Goal: Task Accomplishment & Management: Complete application form

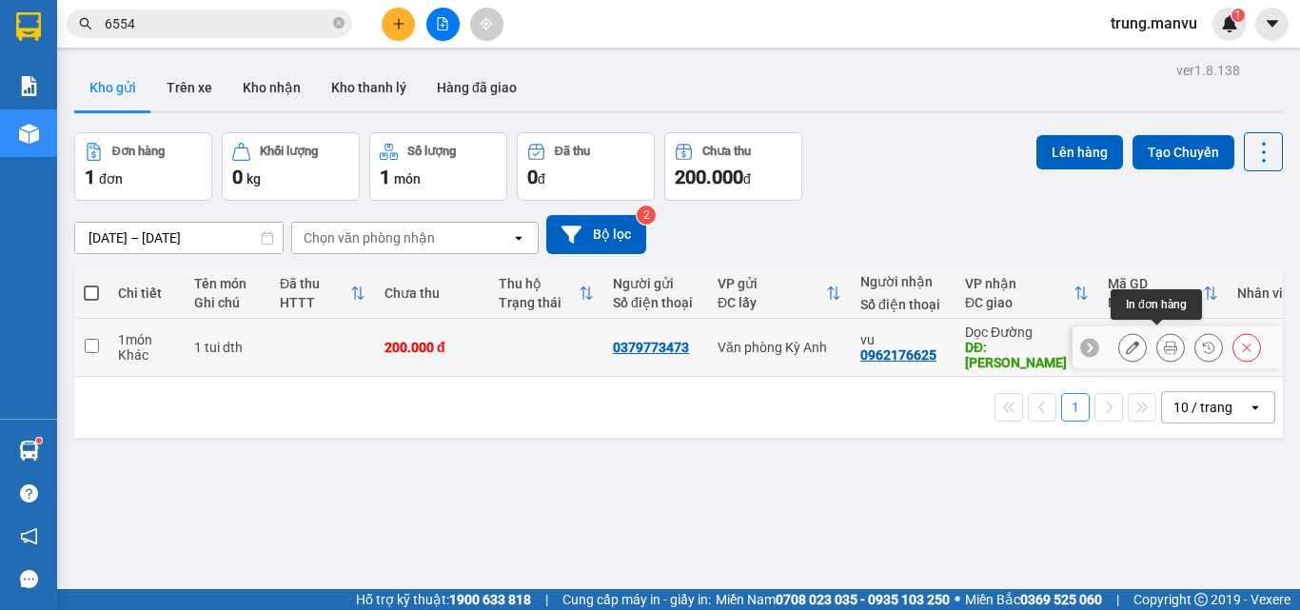
click at [1168, 337] on button at bounding box center [1170, 347] width 27 height 33
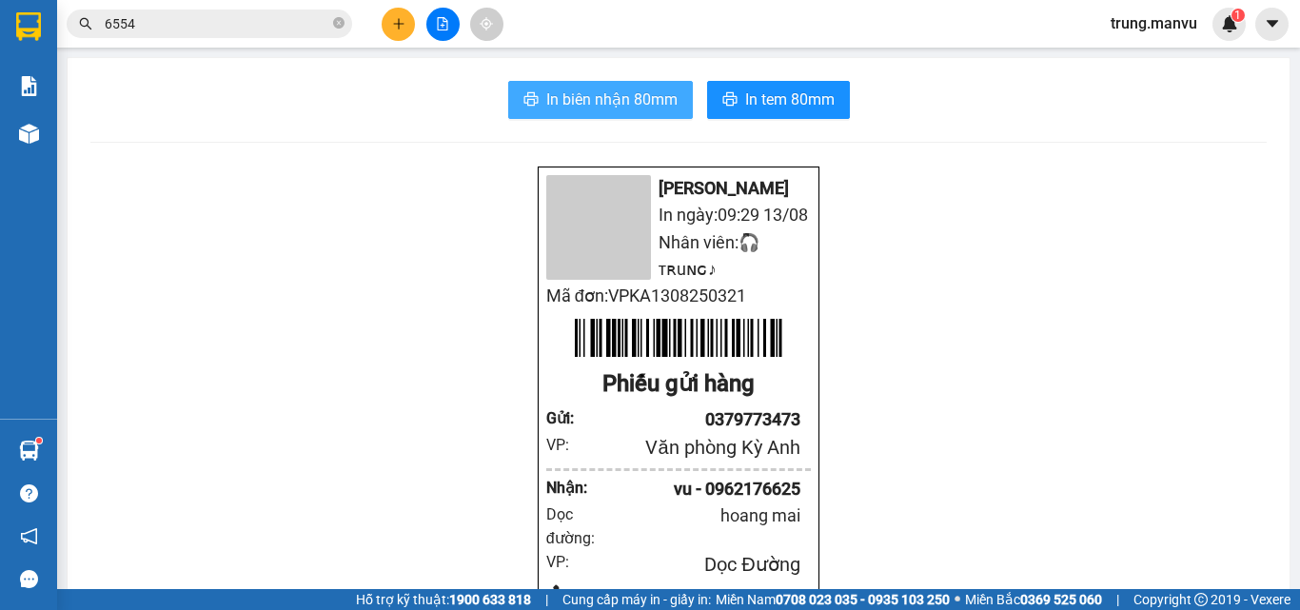
click at [667, 92] on span "In biên nhận 80mm" at bounding box center [611, 100] width 131 height 24
click at [642, 99] on span "In biên nhận 80mm" at bounding box center [611, 100] width 131 height 24
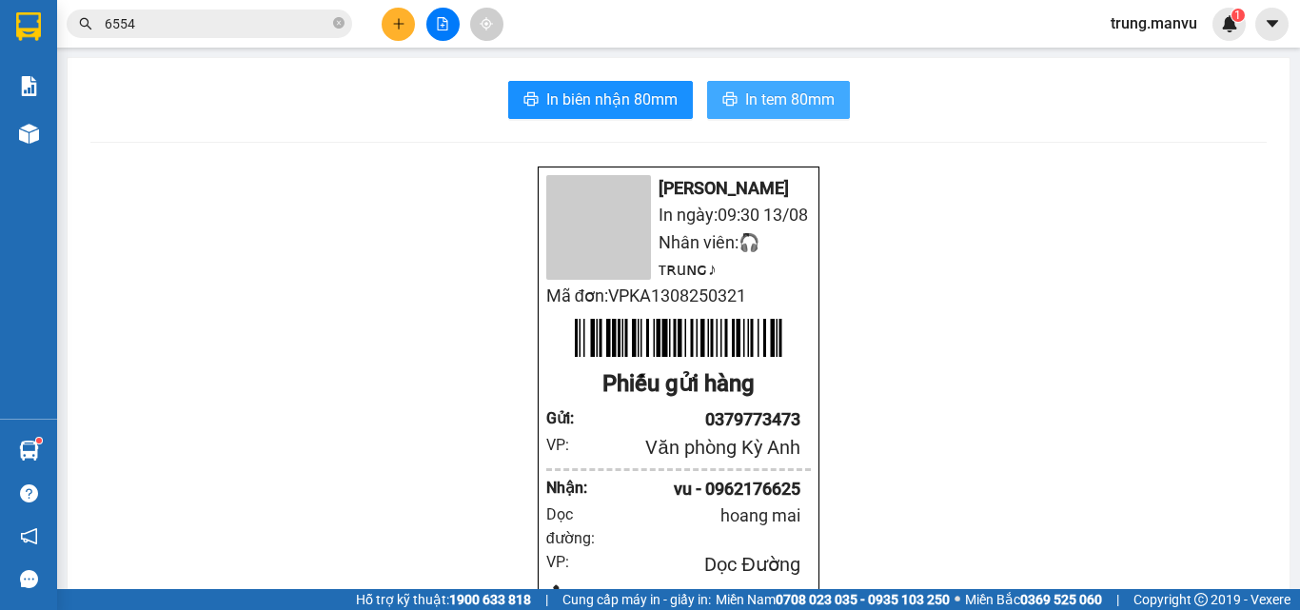
click at [763, 91] on span "In tem 80mm" at bounding box center [789, 100] width 89 height 24
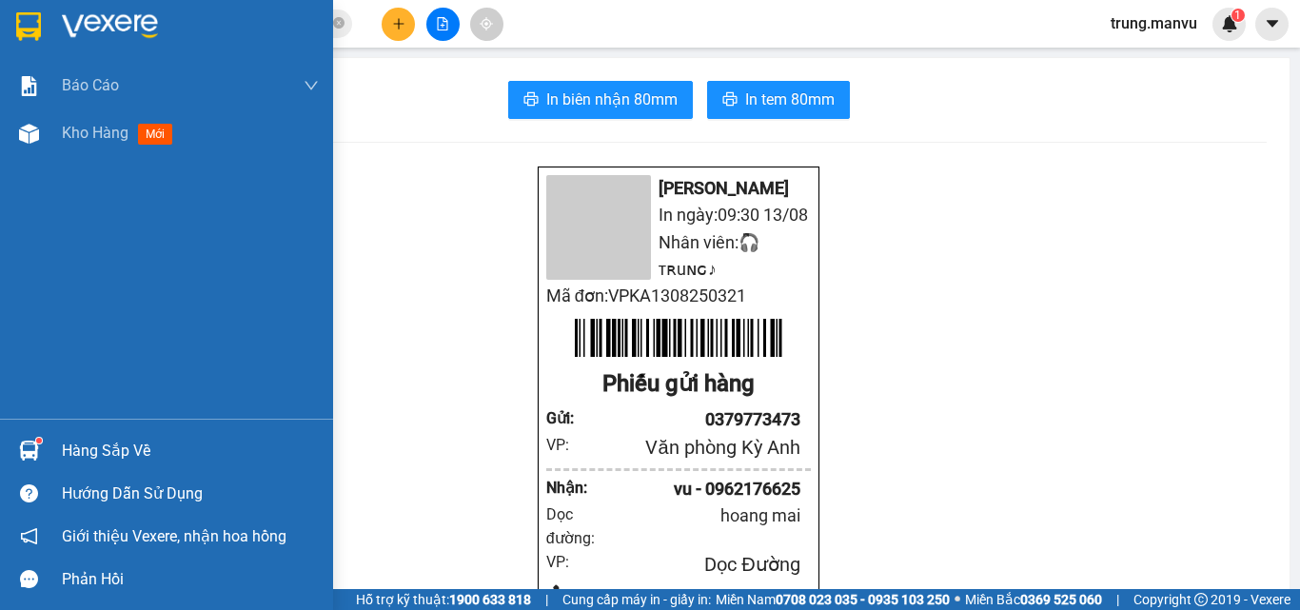
click at [60, 19] on div at bounding box center [166, 31] width 333 height 62
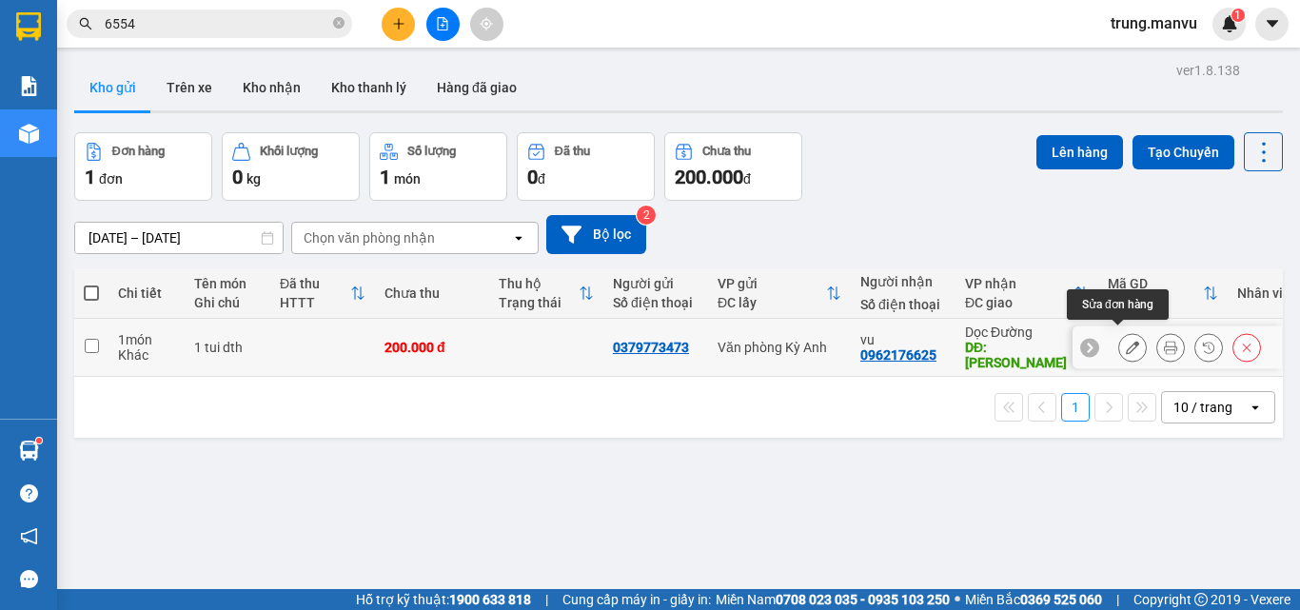
click at [1126, 341] on icon at bounding box center [1132, 347] width 13 height 13
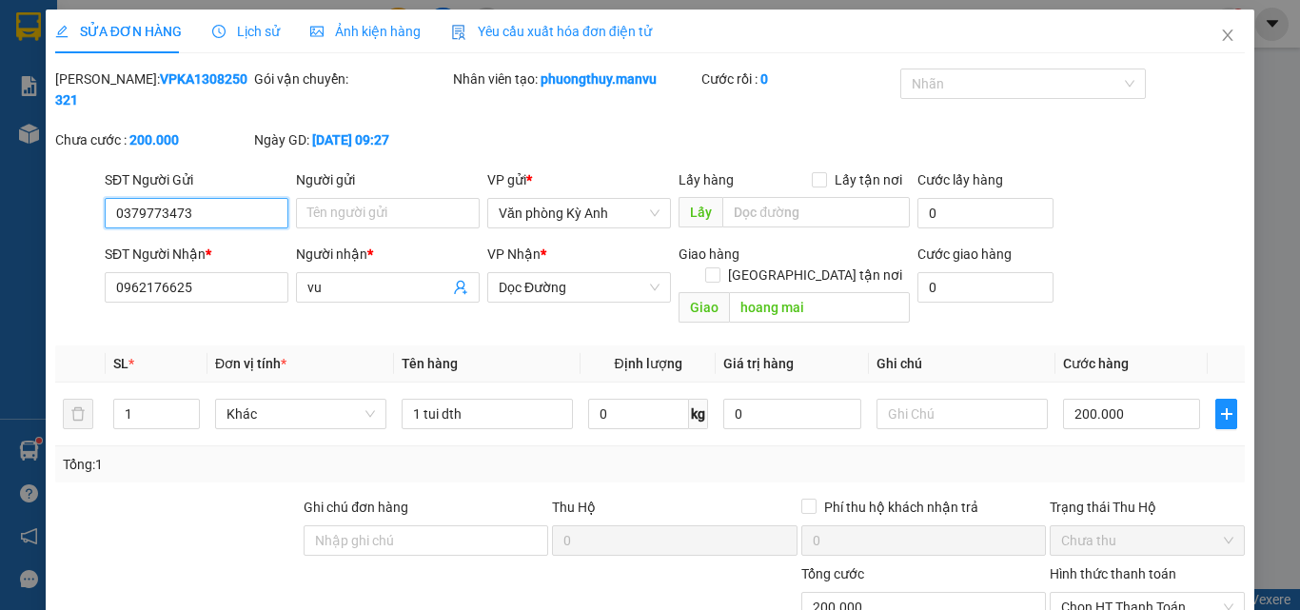
type input "0379773473"
type input "0962176625"
type input "vu"
type input "hoang mai"
type input "200.000"
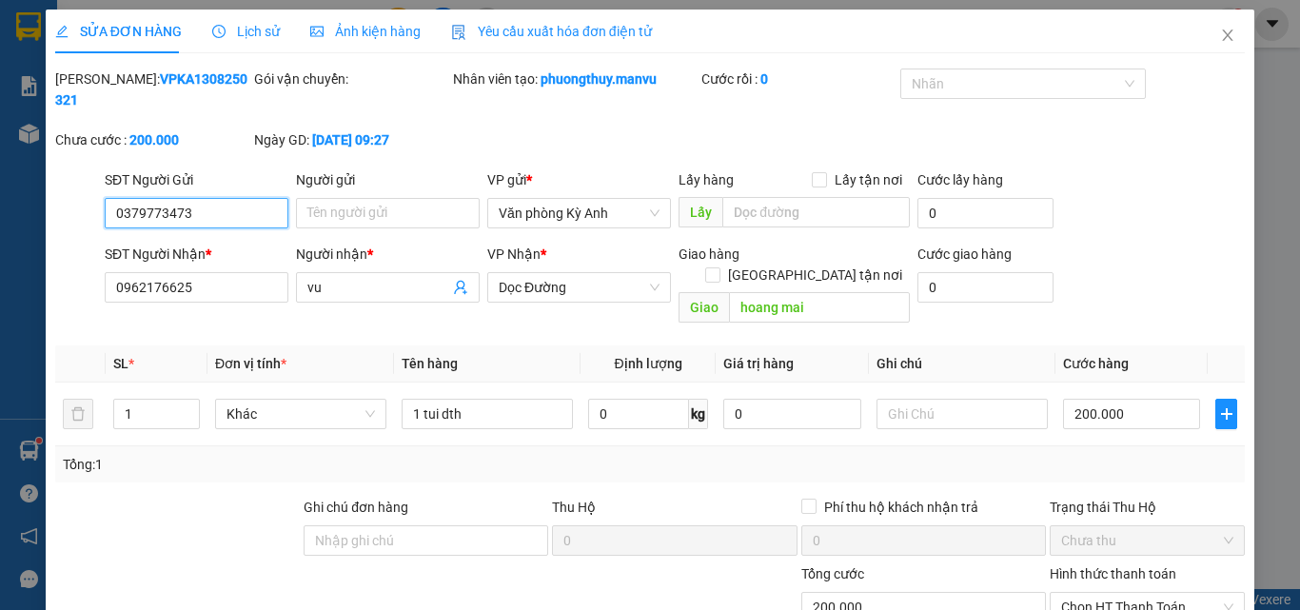
type input "200.000"
click at [1075, 399] on input "200.000" at bounding box center [1131, 414] width 137 height 30
type input "0"
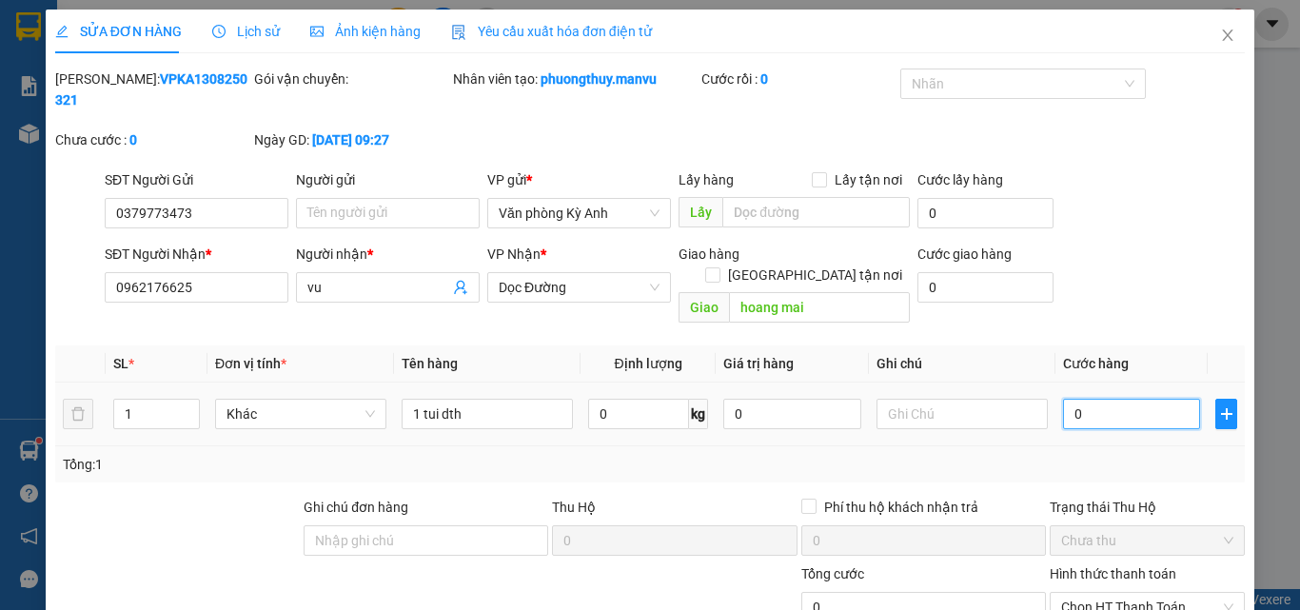
type input "5"
type input "050"
type input "50"
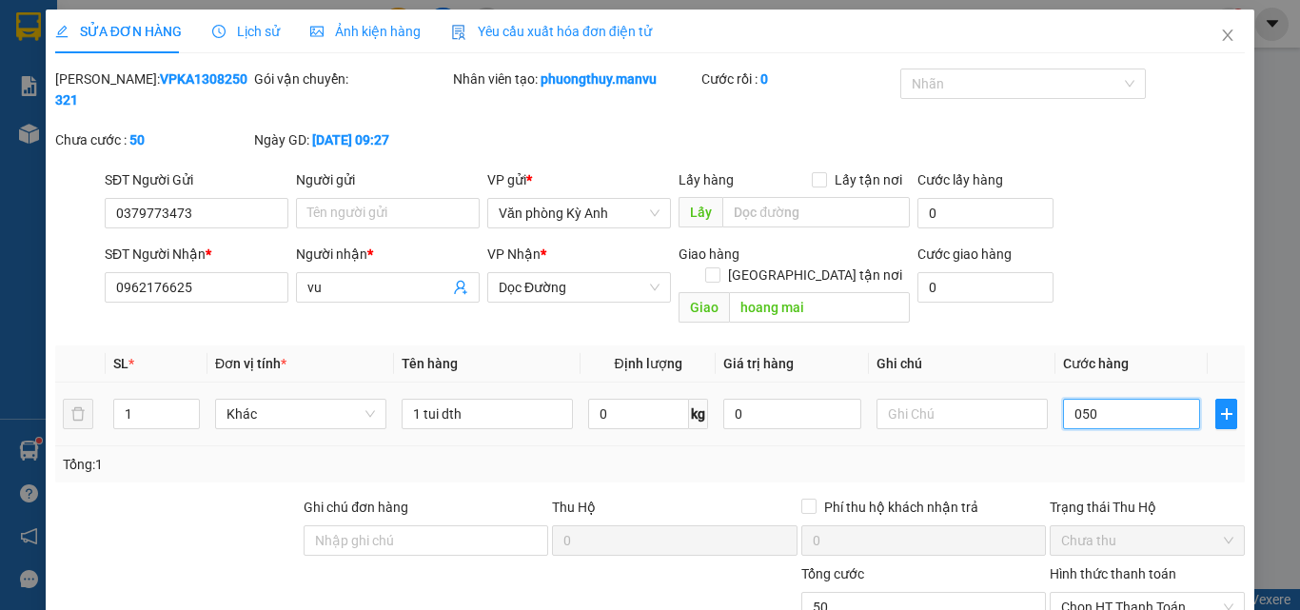
type input "0.500"
type input "500"
type input "05.000"
type input "5.000"
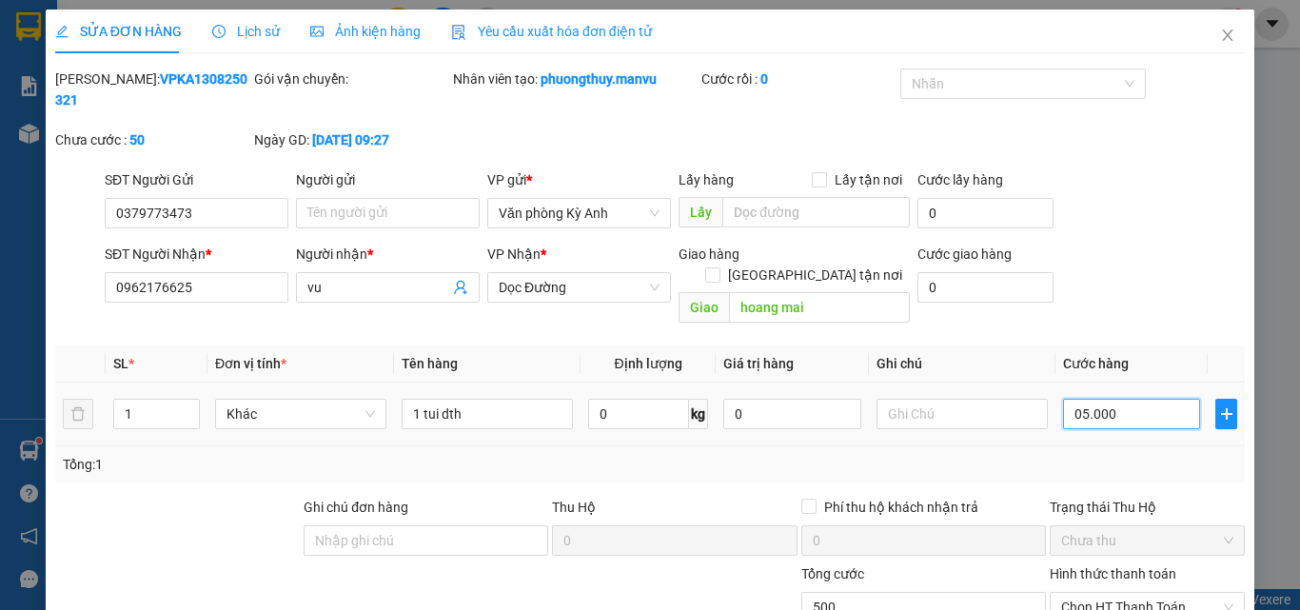
type input "5.000"
type input "050.000"
type input "50.000"
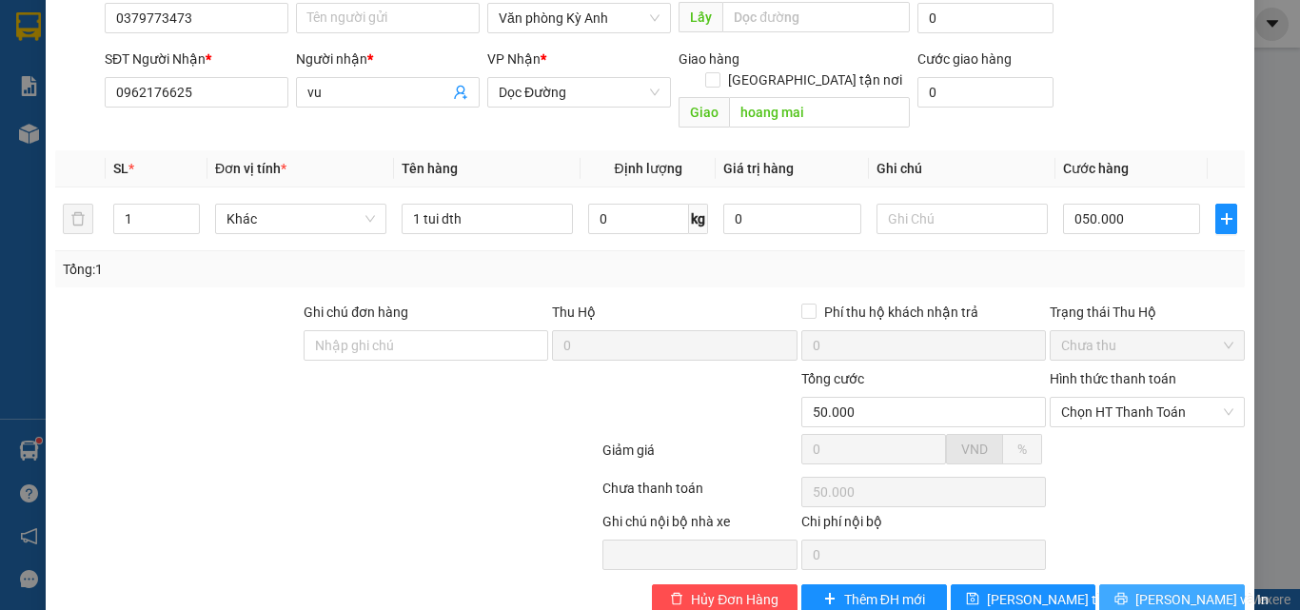
type input "50.000"
click at [1138, 584] on button "[PERSON_NAME] và In" at bounding box center [1172, 599] width 146 height 30
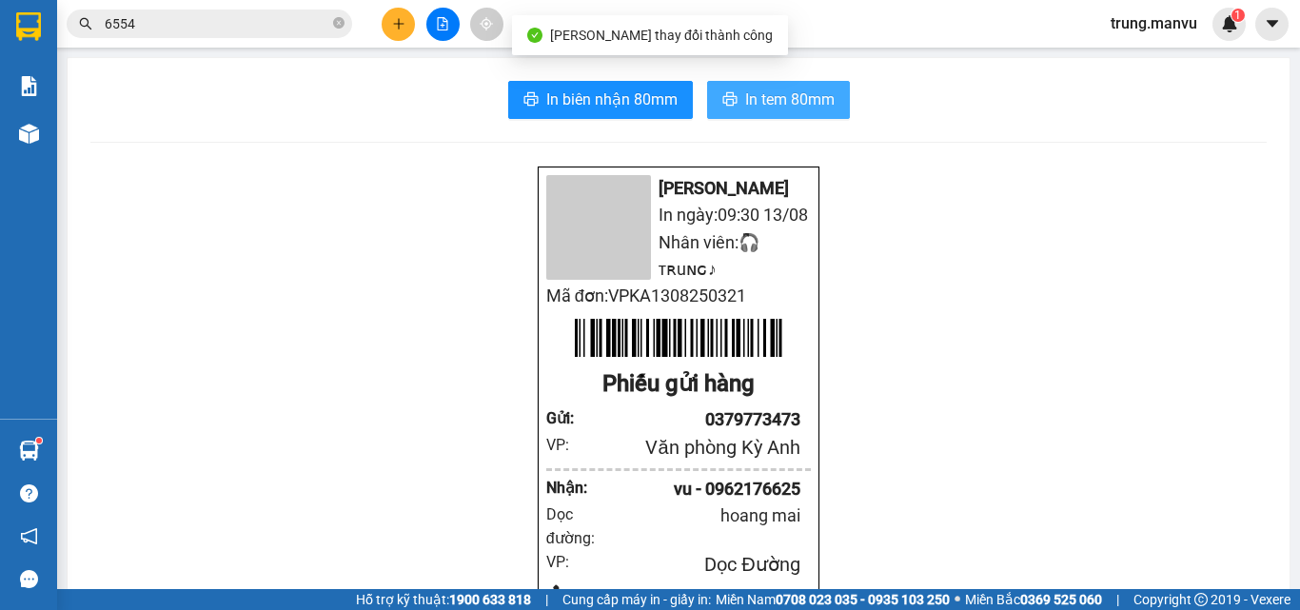
click at [765, 103] on span "In tem 80mm" at bounding box center [789, 100] width 89 height 24
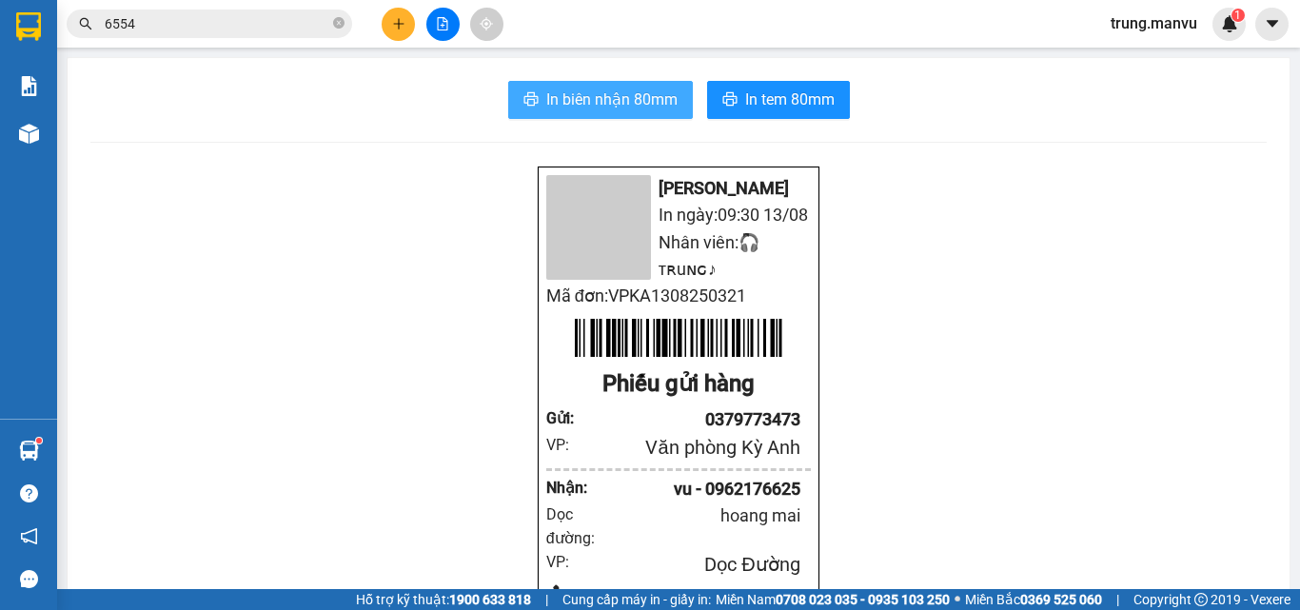
click at [610, 81] on button "In biên nhận 80mm" at bounding box center [600, 100] width 185 height 38
click at [346, 25] on span "6554" at bounding box center [210, 24] width 286 height 29
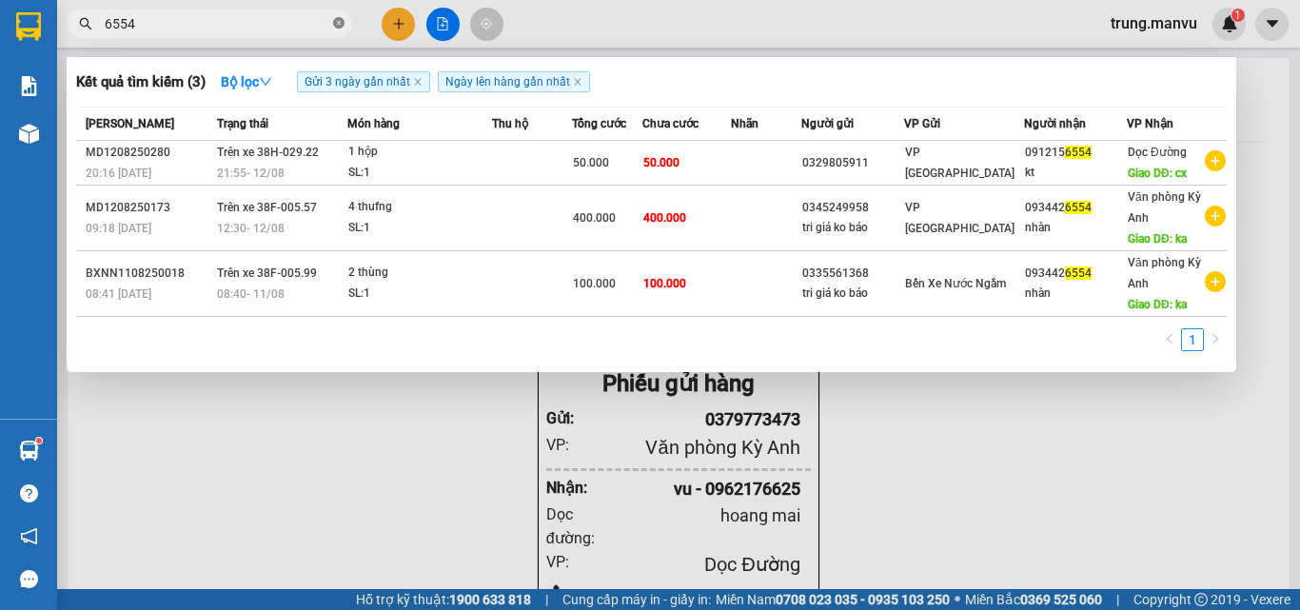
click at [334, 31] on span at bounding box center [338, 24] width 11 height 18
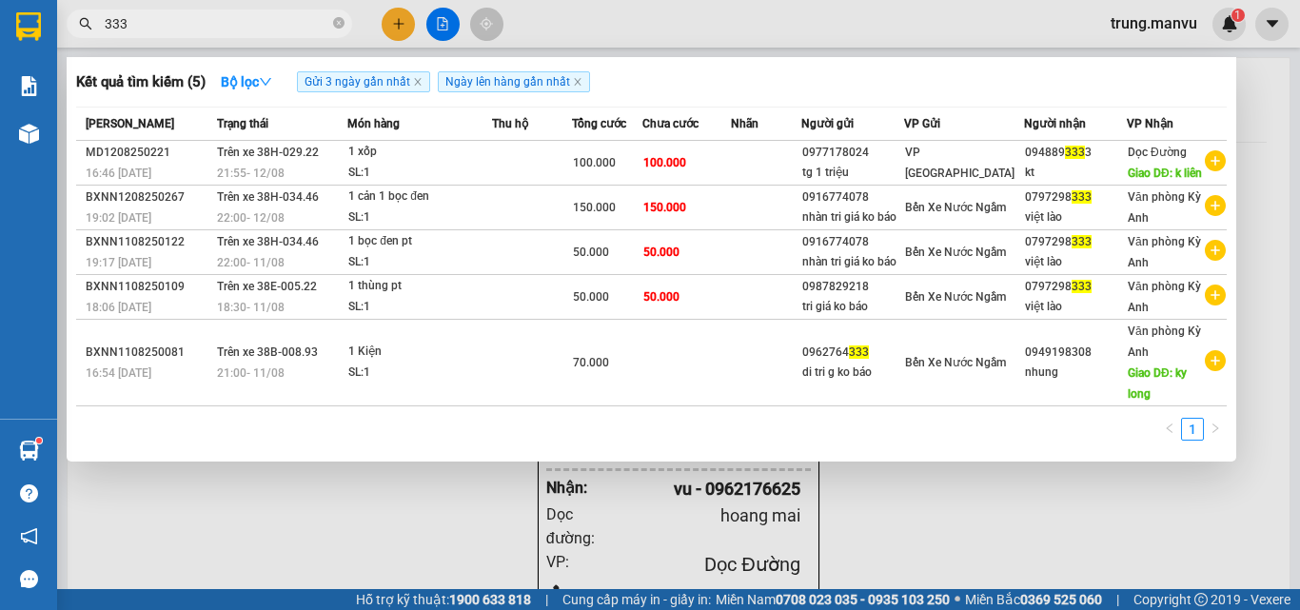
type input "333"
